Goal: Transaction & Acquisition: Purchase product/service

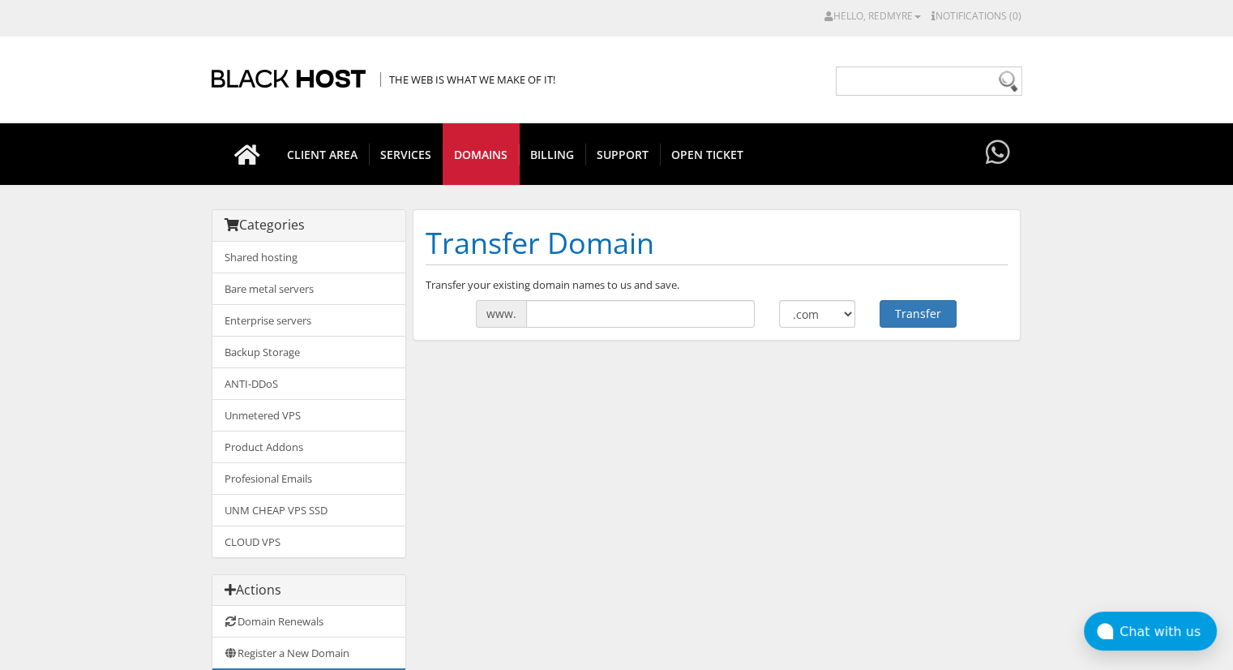
click at [606, 487] on div "Categories Shared hosting Bare metal servers Enterprise servers Backup Storage" at bounding box center [617, 478] width 811 height 539
click at [642, 312] on input "text" at bounding box center [640, 314] width 229 height 28
paste input "redmyresolutionsltd."
type input "redmyresolutionsltd"
click at [953, 308] on button "Transfer" at bounding box center [918, 314] width 77 height 28
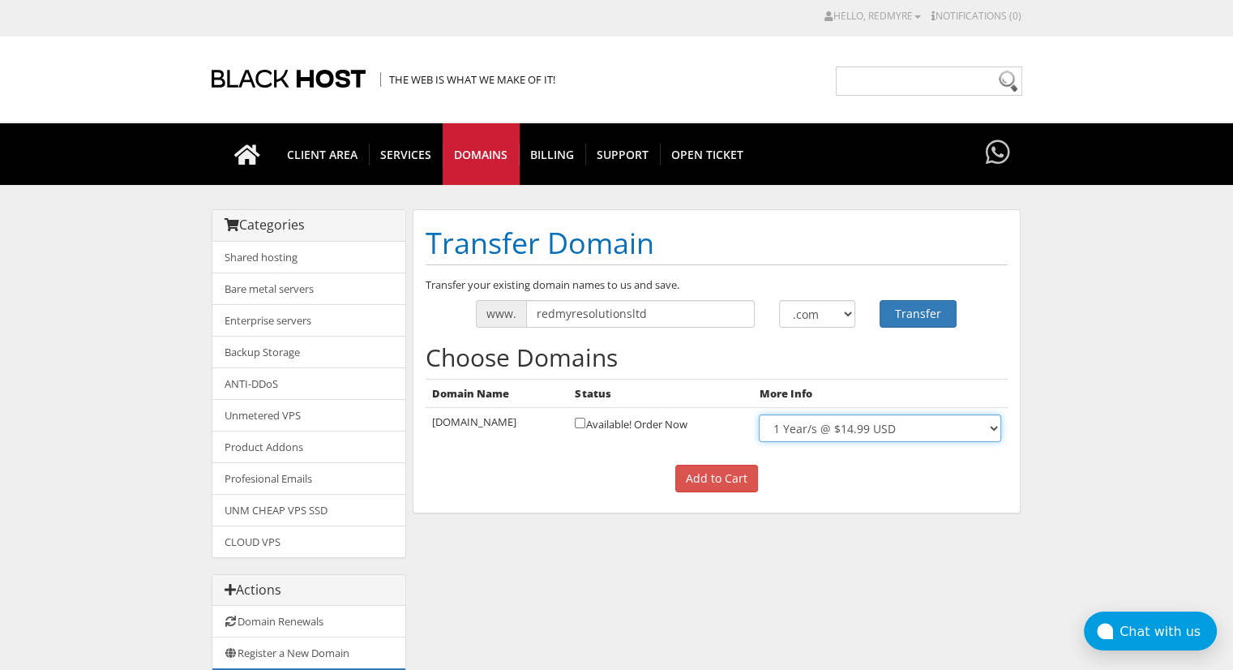
click at [996, 422] on select "1 Year/s @ $14.99 USD" at bounding box center [880, 428] width 242 height 28
click at [966, 367] on h2 "Choose Domains" at bounding box center [717, 357] width 582 height 27
